Goal: Information Seeking & Learning: Learn about a topic

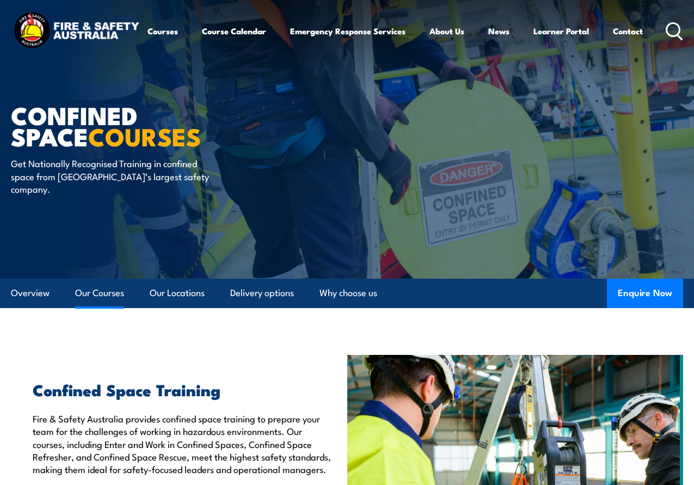
click at [114, 293] on link "Our Courses" at bounding box center [99, 293] width 49 height 29
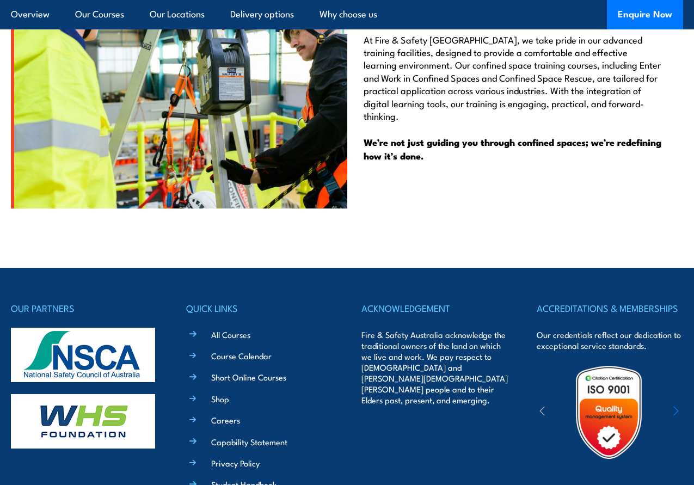
scroll to position [2817, 0]
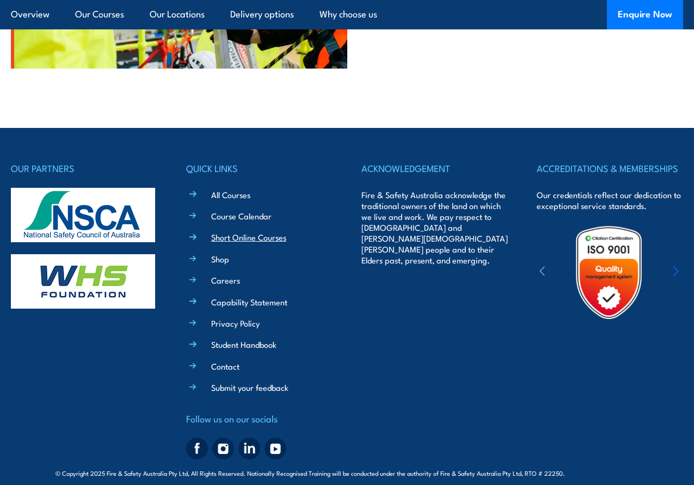
click at [230, 231] on link "Short Online Courses" at bounding box center [248, 236] width 75 height 11
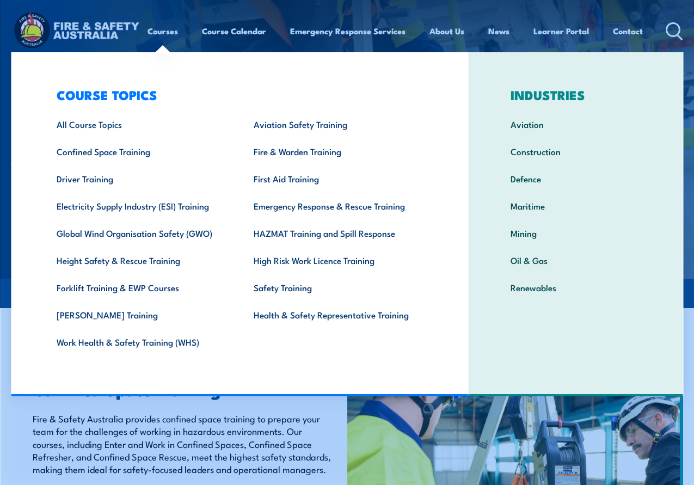
click at [169, 29] on link "Courses" at bounding box center [163, 31] width 30 height 26
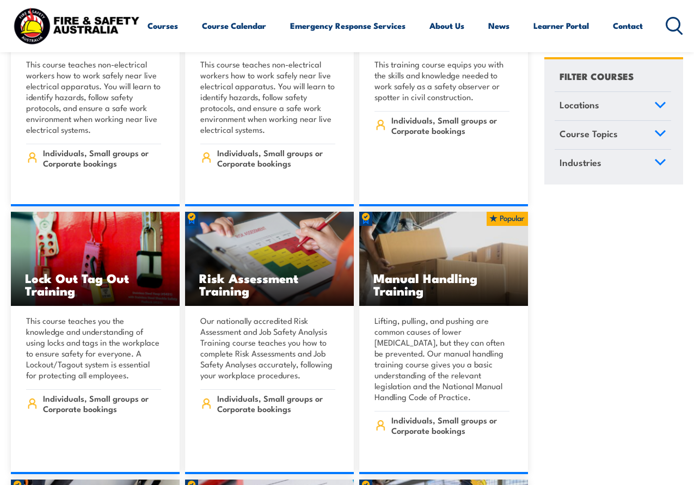
scroll to position [10454, 0]
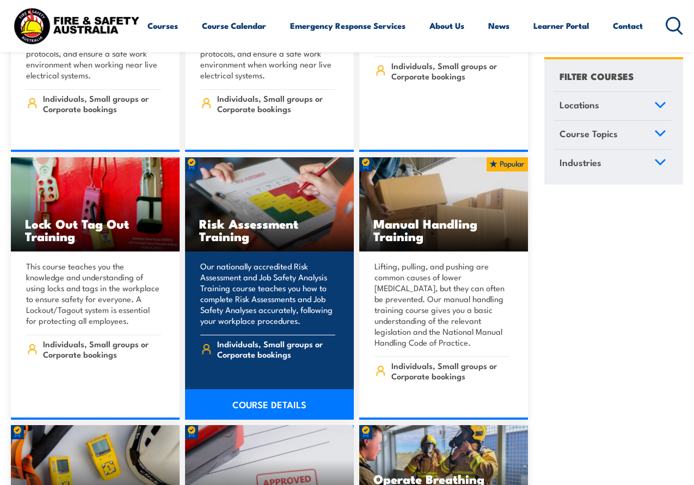
click at [258, 389] on link "COURSE DETAILS" at bounding box center [269, 404] width 169 height 30
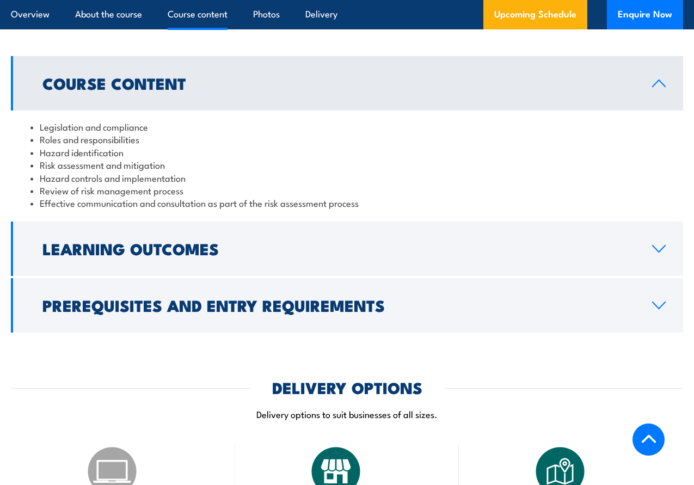
scroll to position [1089, 0]
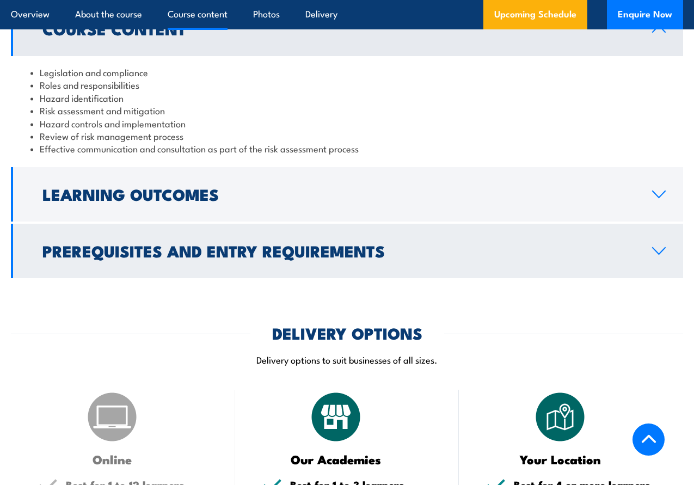
click at [362, 258] on h2 "Prerequisites and Entry Requirements" at bounding box center [338, 250] width 592 height 14
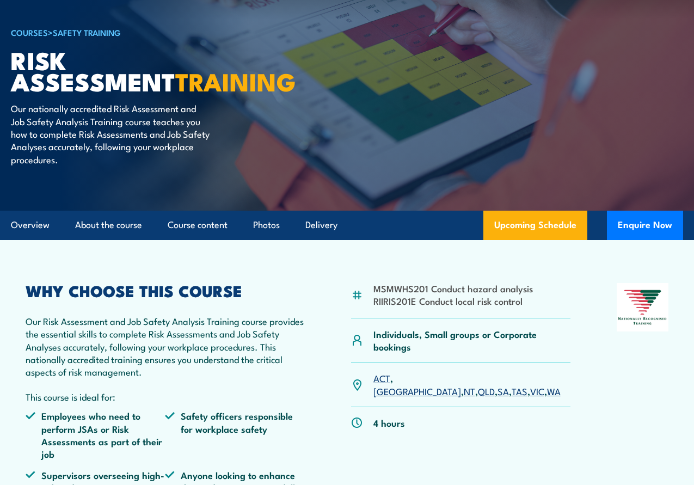
scroll to position [0, 0]
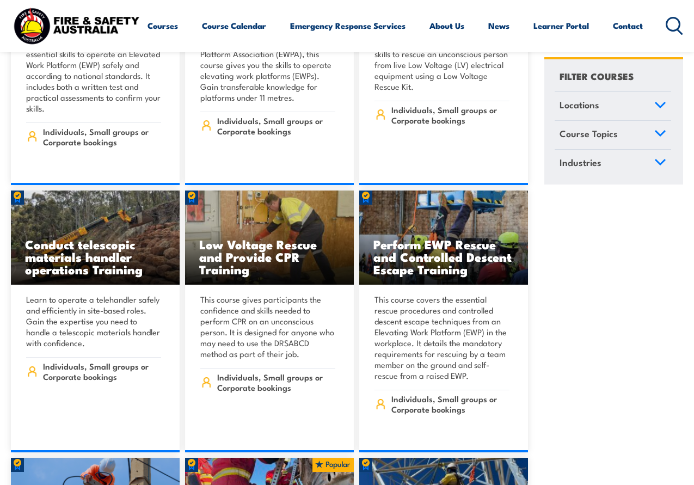
scroll to position [9256, 0]
